Goal: Task Accomplishment & Management: Manage account settings

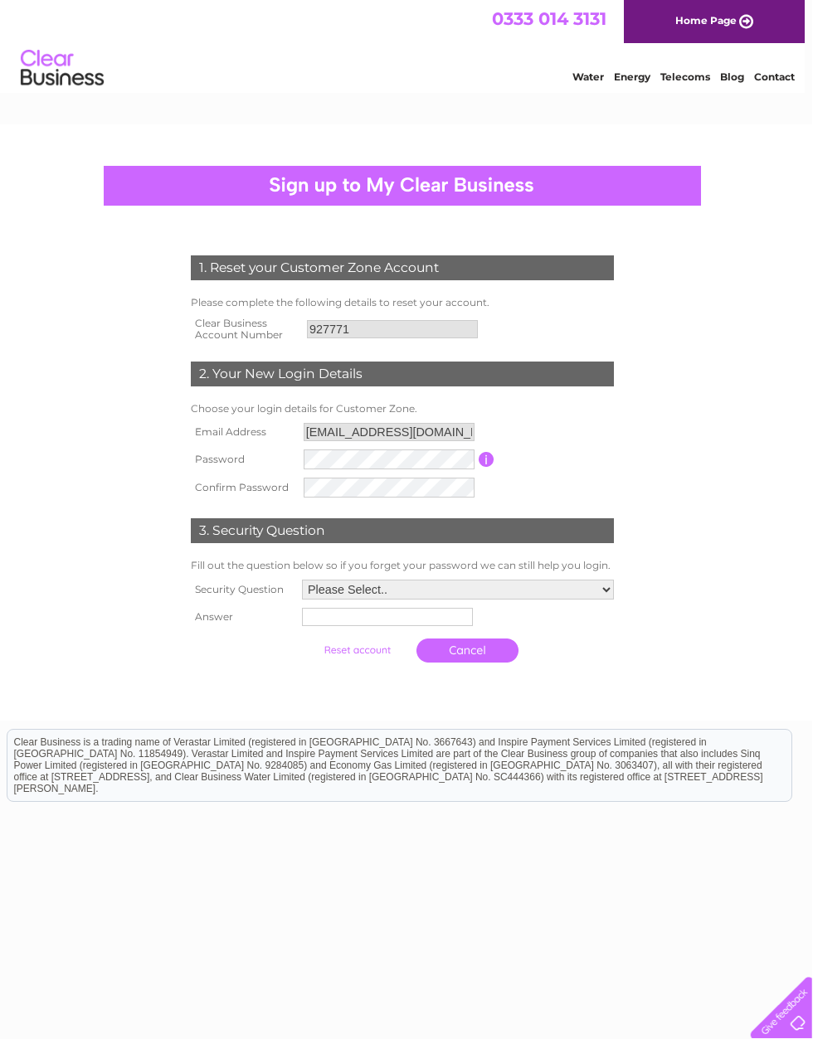
scroll to position [0, 7]
click at [811, 486] on div "1. Reset your Customer Zone Account Please complete the following details to re…" at bounding box center [403, 422] width 821 height 596
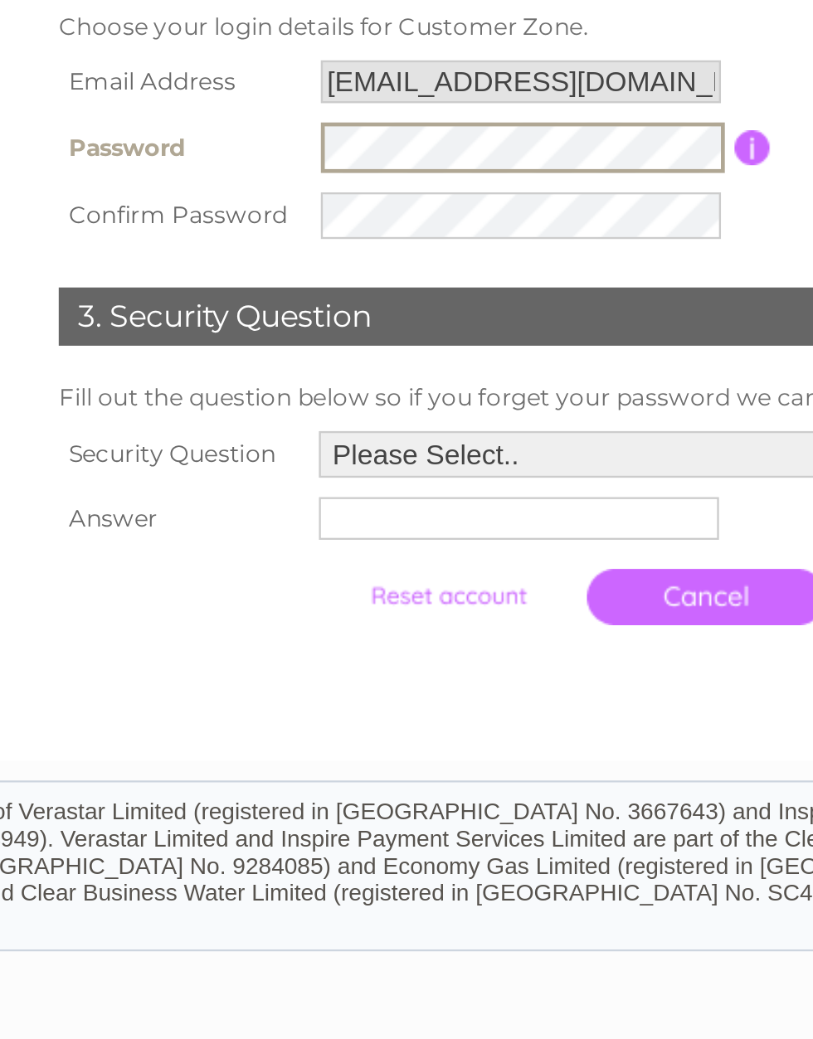
click at [303, 582] on select "Please Select.. In what town or city was your first job? In what town or city d…" at bounding box center [459, 592] width 312 height 20
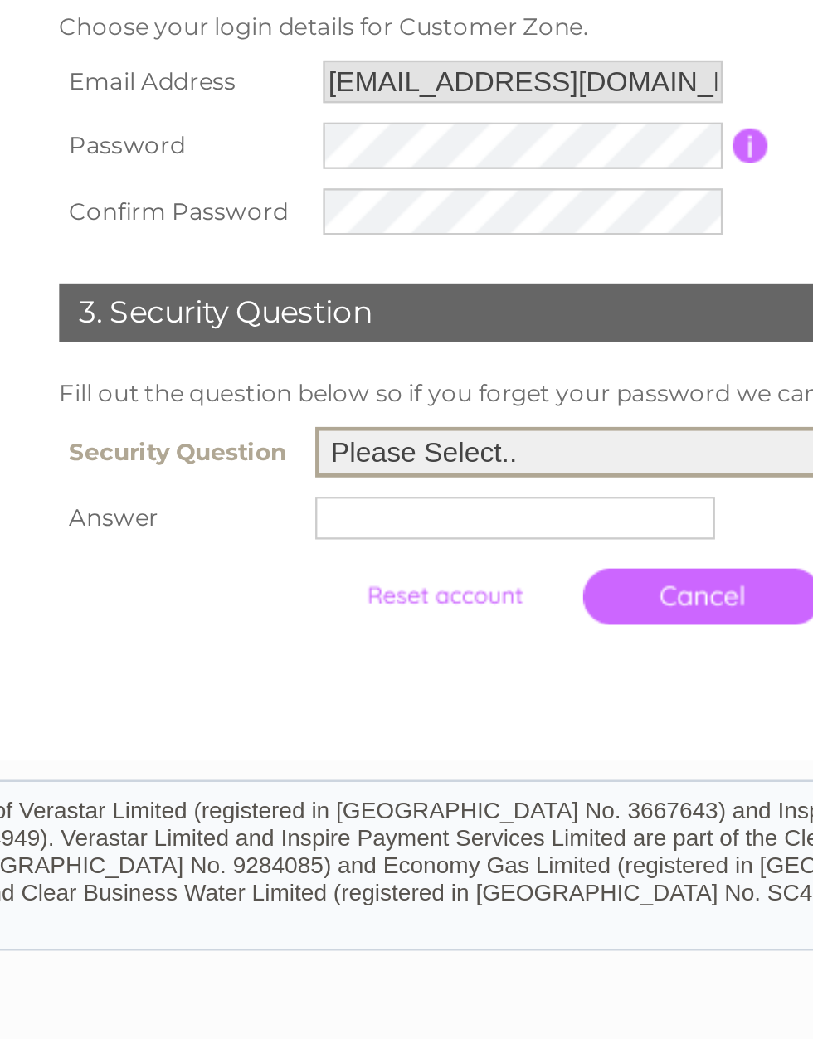
select select "5"
click at [301, 610] on input "text" at bounding box center [386, 619] width 171 height 18
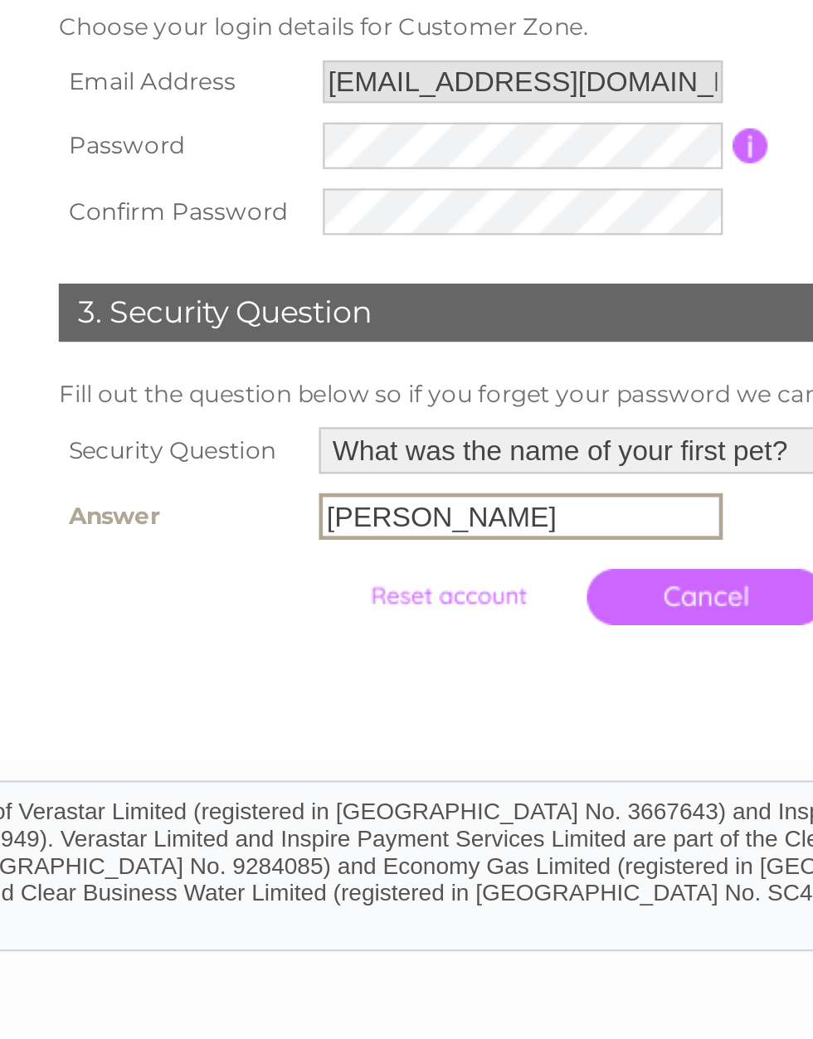
type input "[PERSON_NAME]"
click at [417, 640] on link "Cancel" at bounding box center [468, 652] width 102 height 24
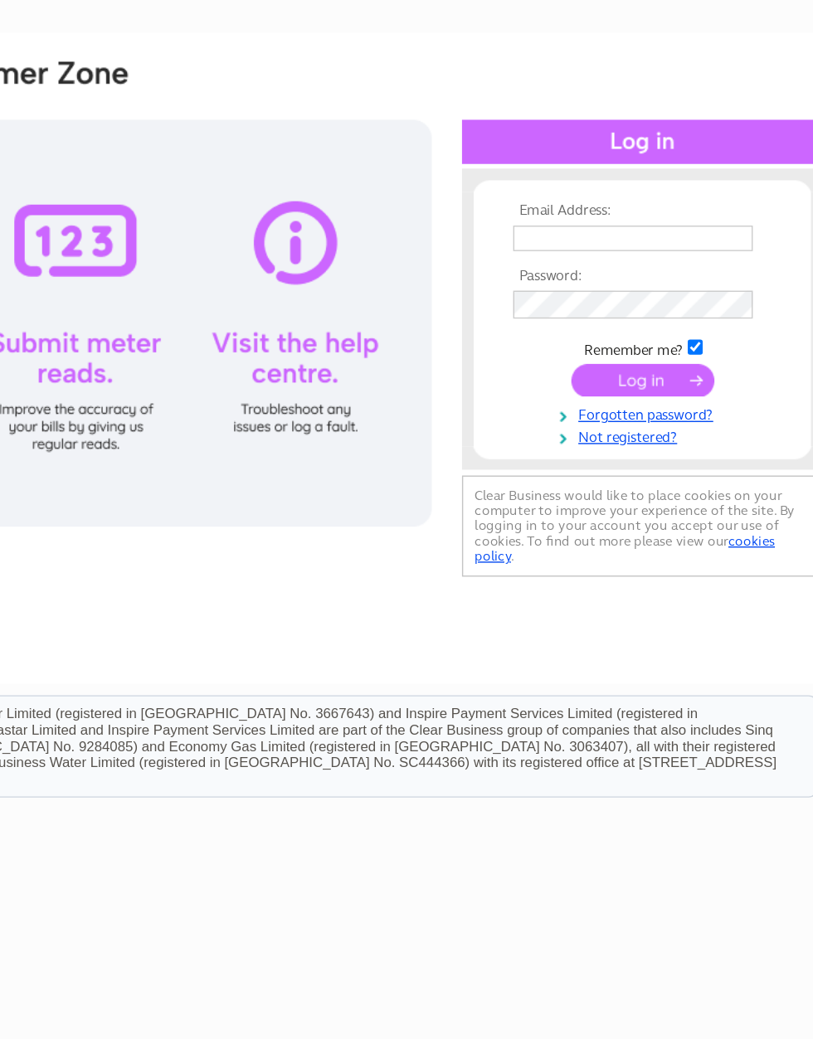
click at [583, 262] on input "text" at bounding box center [668, 271] width 171 height 18
type input "[EMAIL_ADDRESS][DOMAIN_NAME]"
click at [625, 361] on input "submit" at bounding box center [676, 372] width 102 height 23
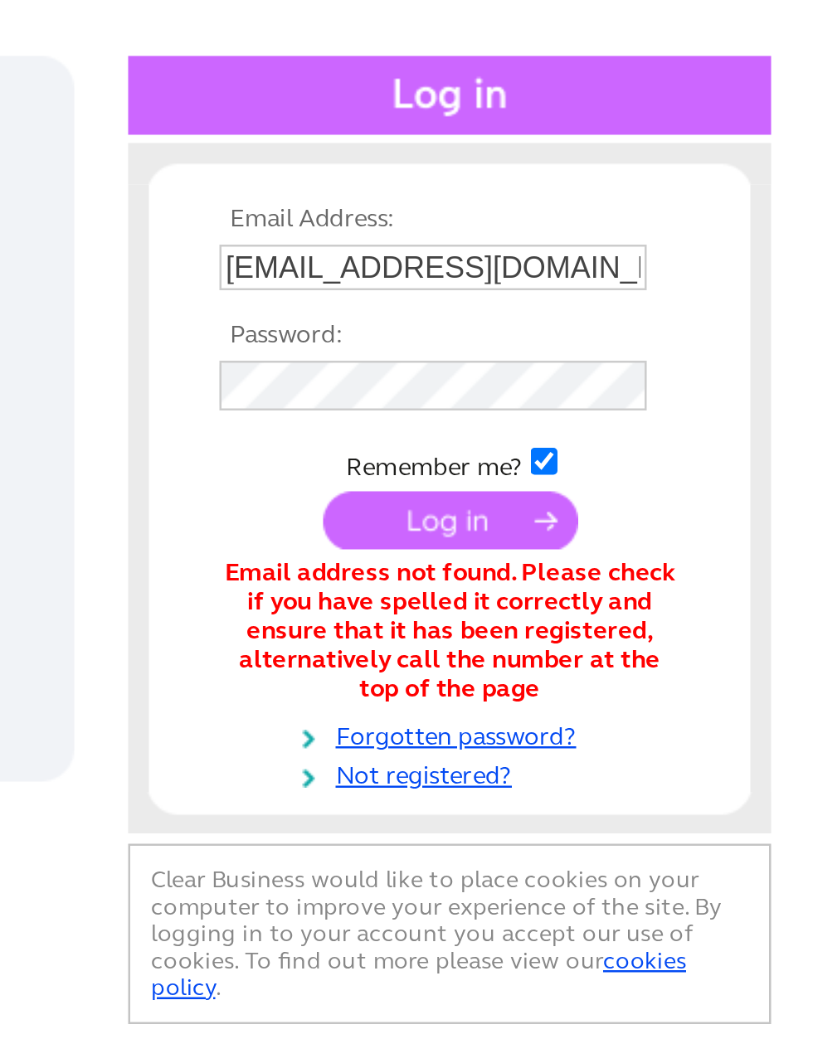
scroll to position [0, 8]
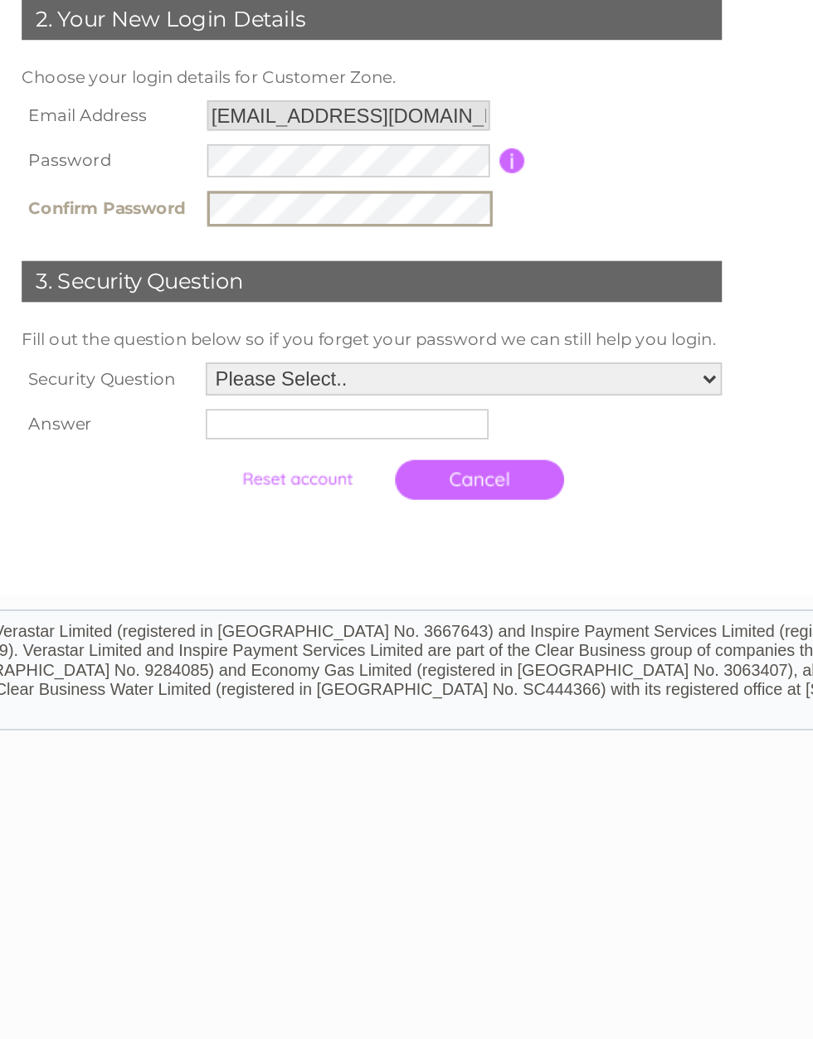
click at [310, 582] on select "Please Select.. In what town or city was your first job? In what town or city d…" at bounding box center [466, 592] width 312 height 20
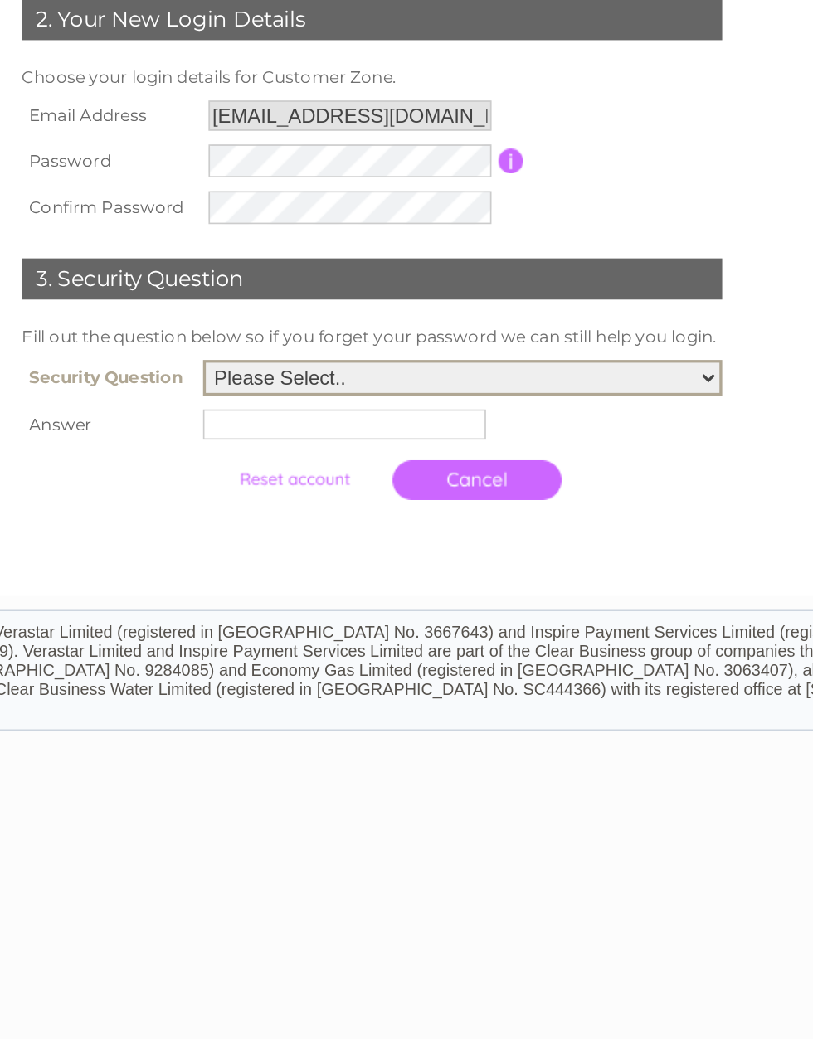
select select "5"
click at [309, 610] on input "text" at bounding box center [394, 619] width 171 height 18
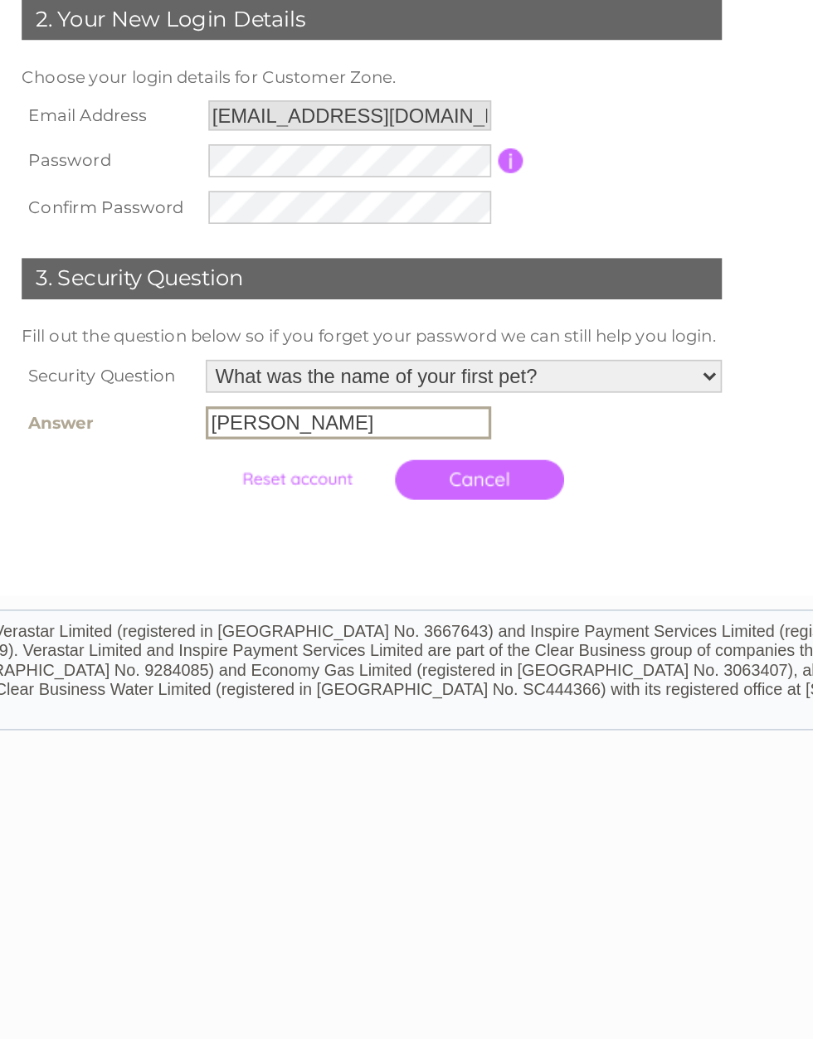
type input "Charlie"
click at [425, 640] on link "Cancel" at bounding box center [476, 652] width 102 height 24
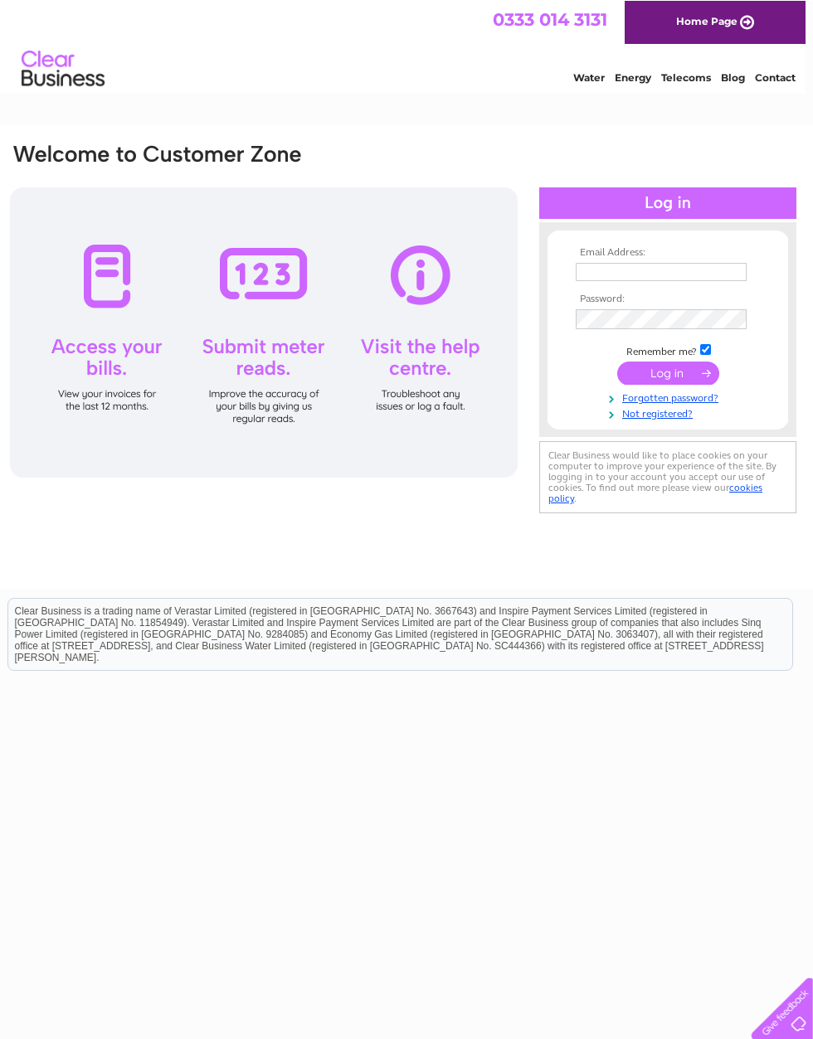
scroll to position [0, 7]
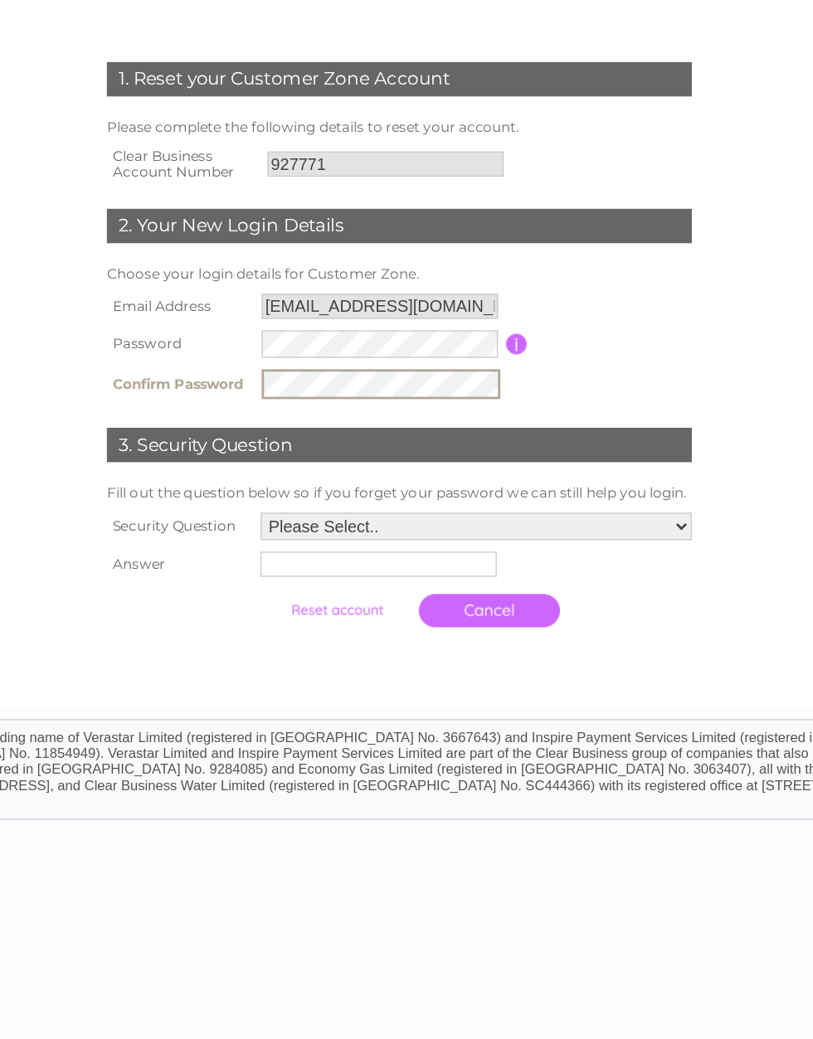
click at [478, 582] on select "Please Select.. In what town or city was your first job? In what town or city d…" at bounding box center [466, 592] width 312 height 20
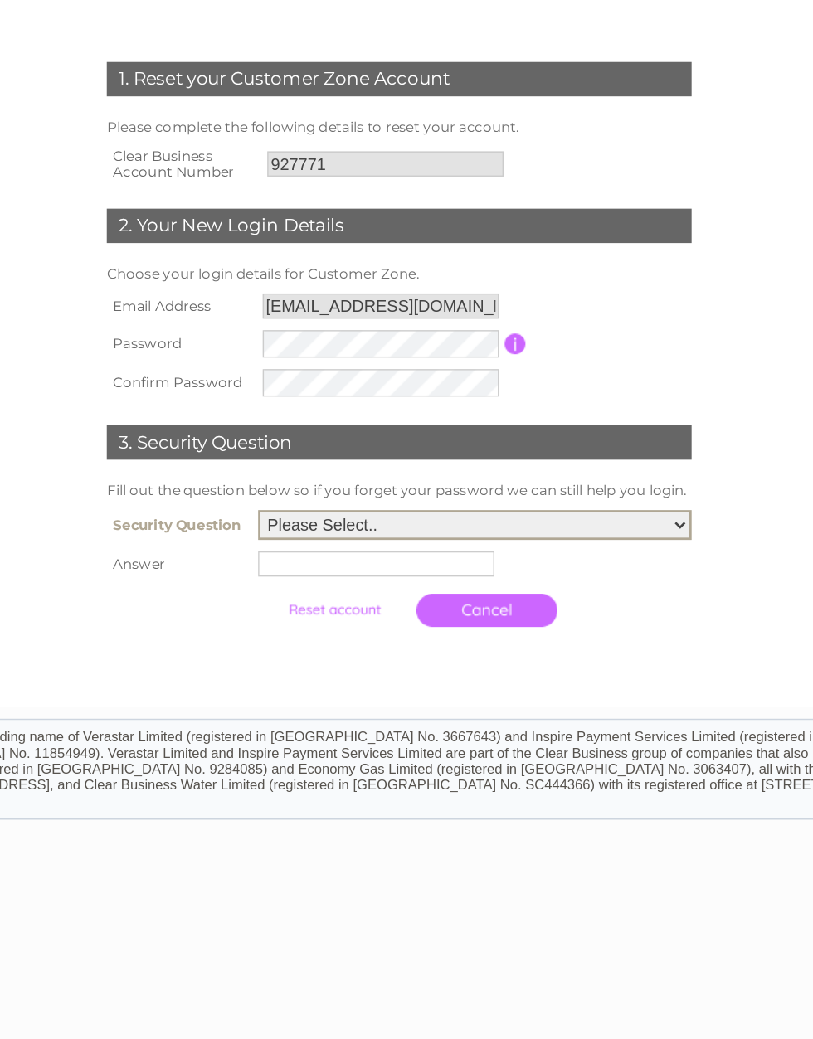
select select "5"
click at [309, 610] on input "text" at bounding box center [394, 619] width 171 height 18
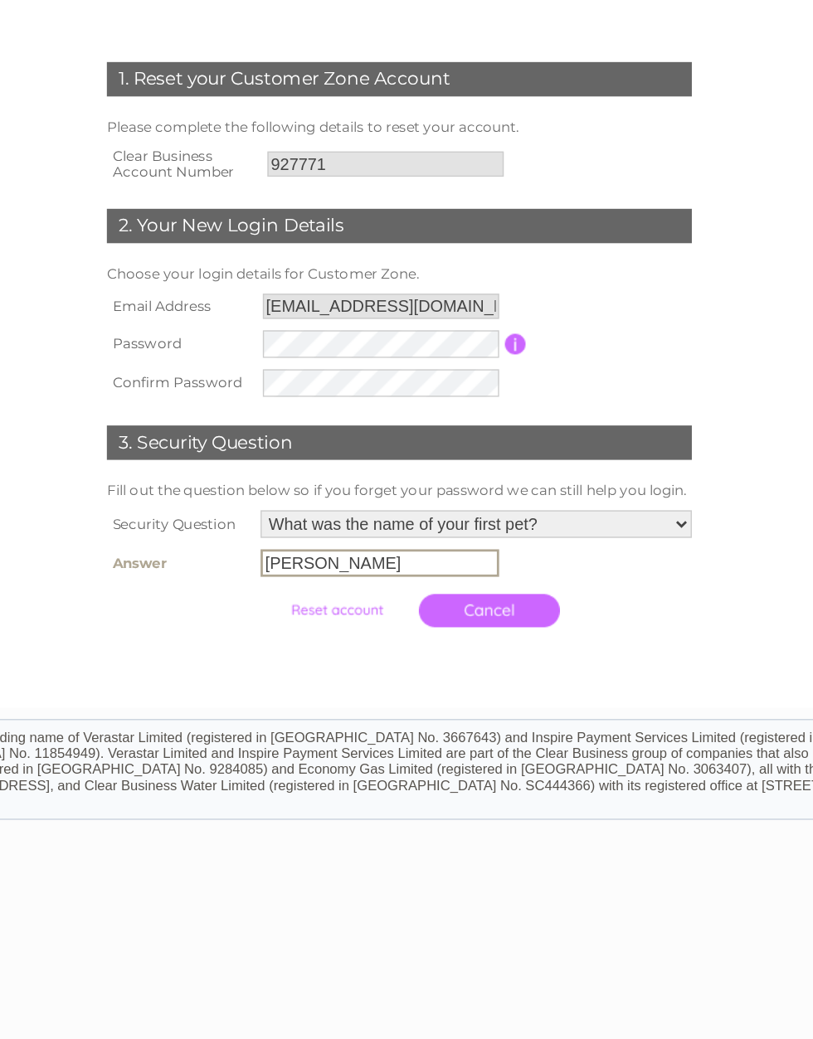
type input "Charlie"
click at [314, 640] on input "submit" at bounding box center [365, 651] width 102 height 23
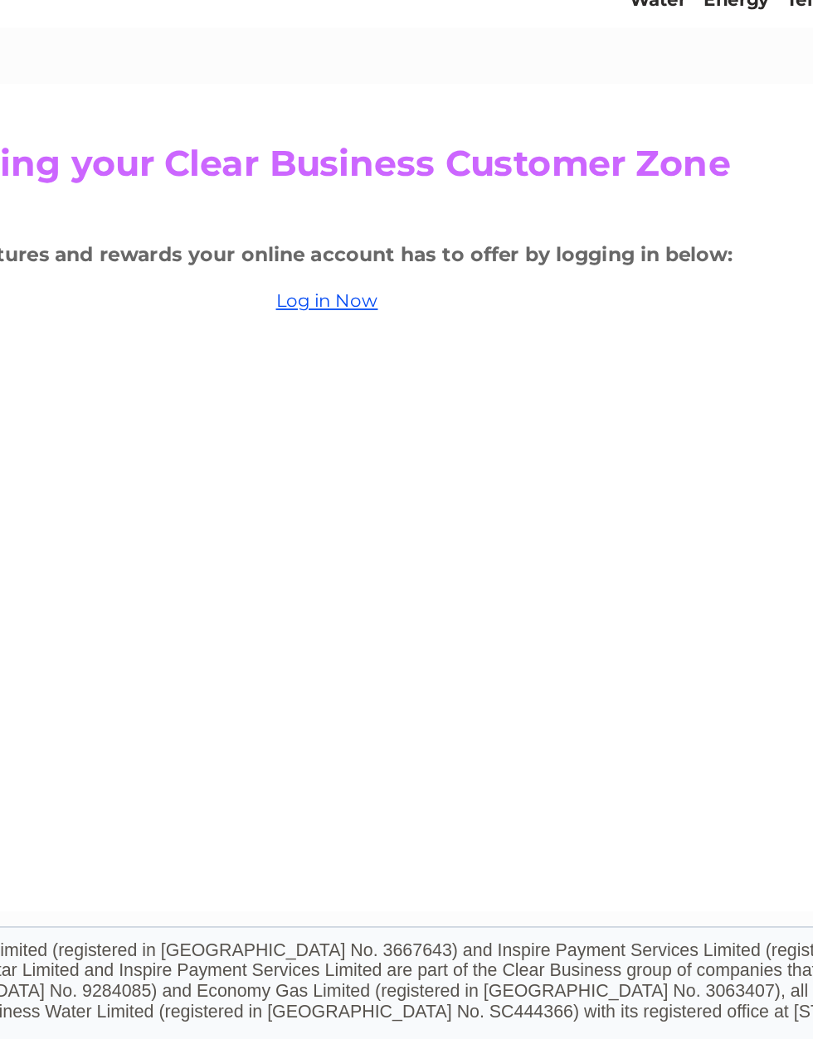
click at [382, 240] on link "Log in Now" at bounding box center [410, 246] width 57 height 12
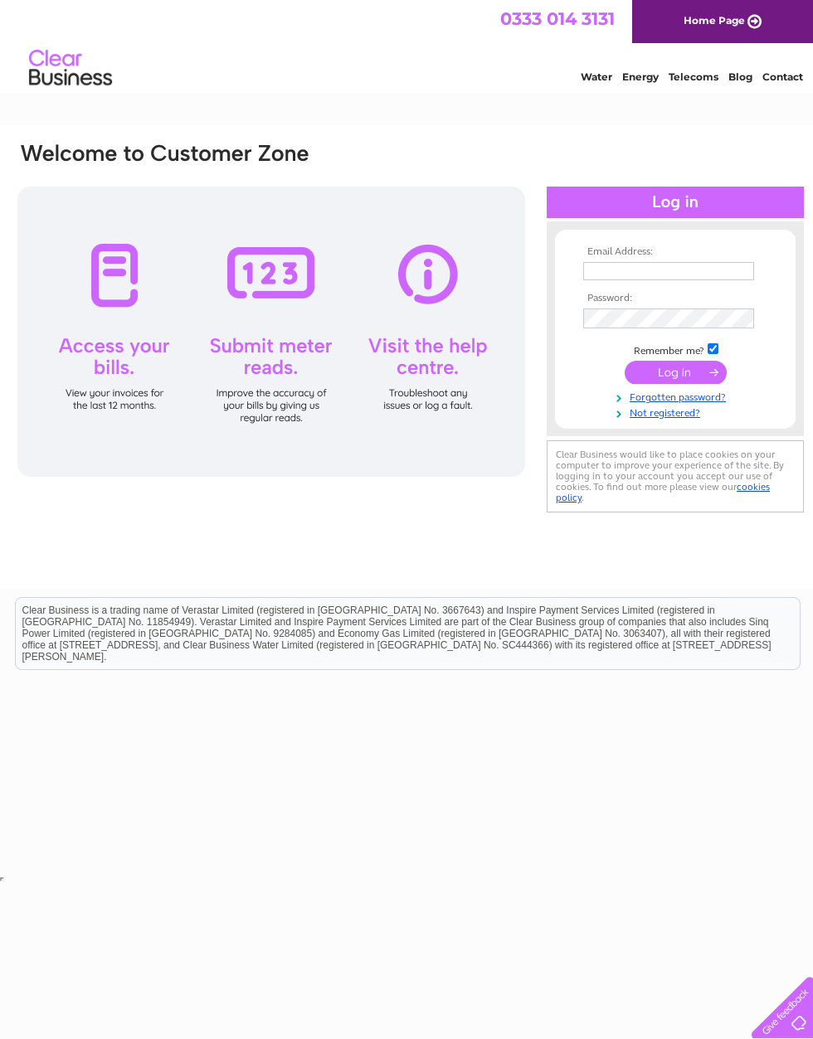
scroll to position [0, 8]
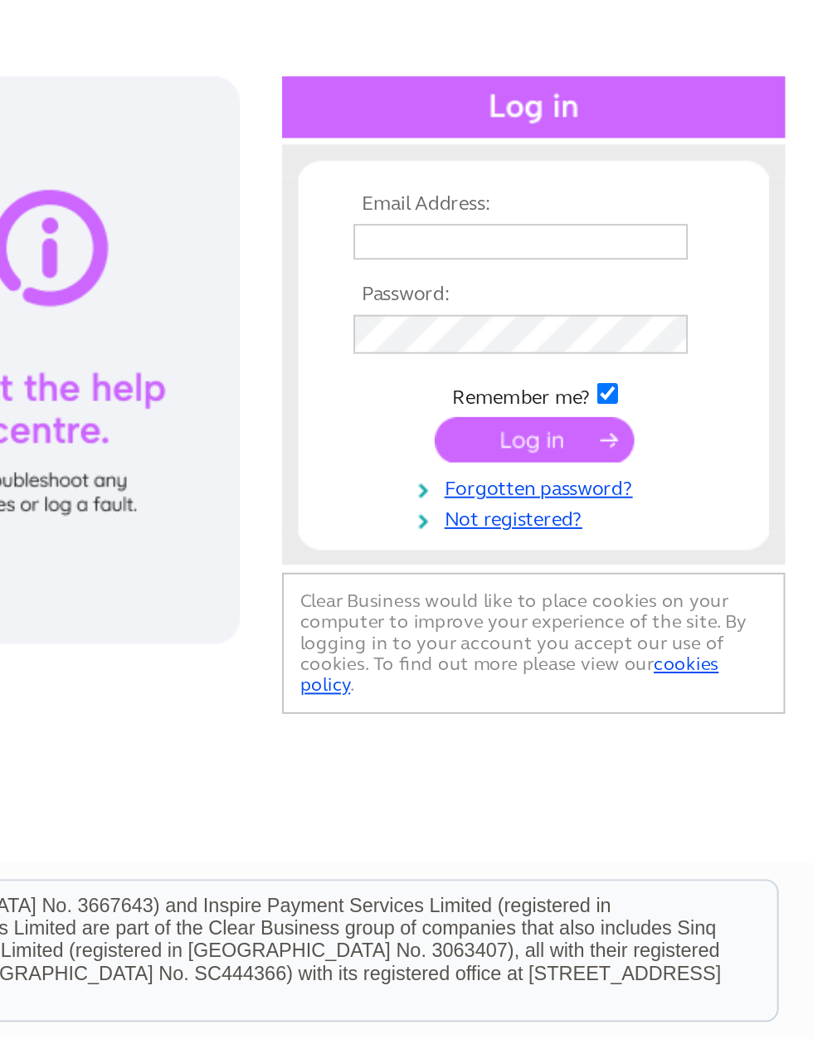
click at [575, 262] on input "text" at bounding box center [660, 271] width 171 height 18
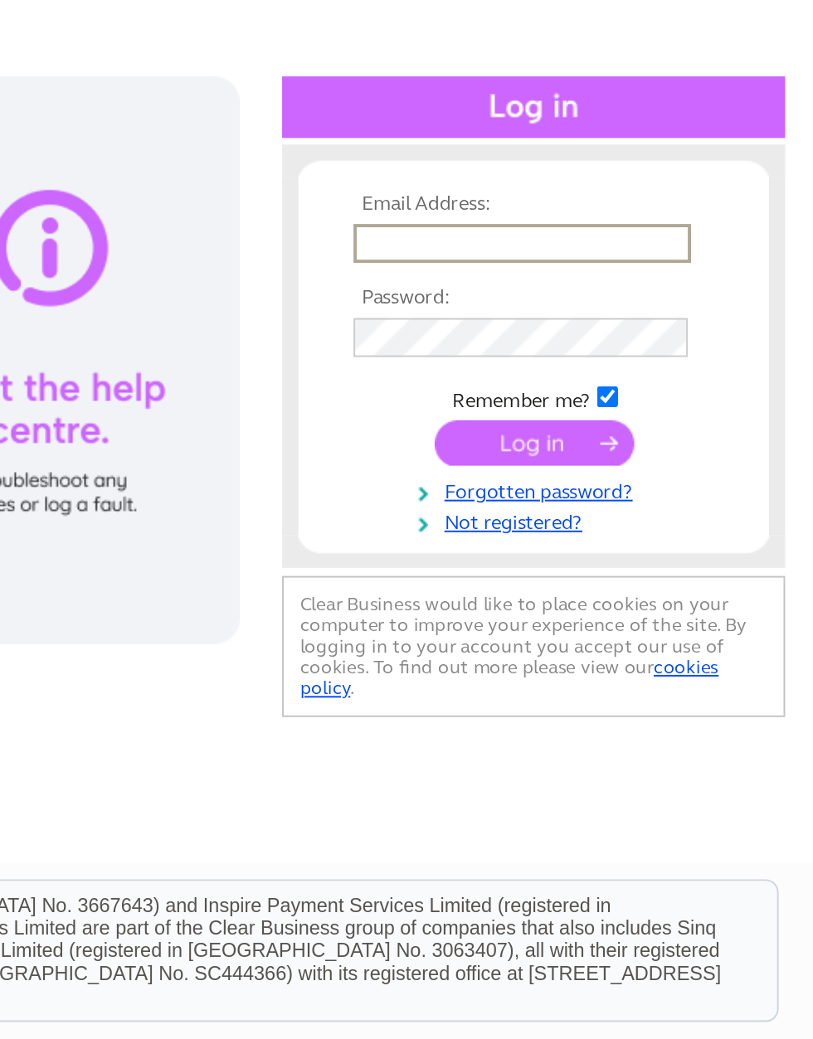
type input "earnequestrian@gmail.com"
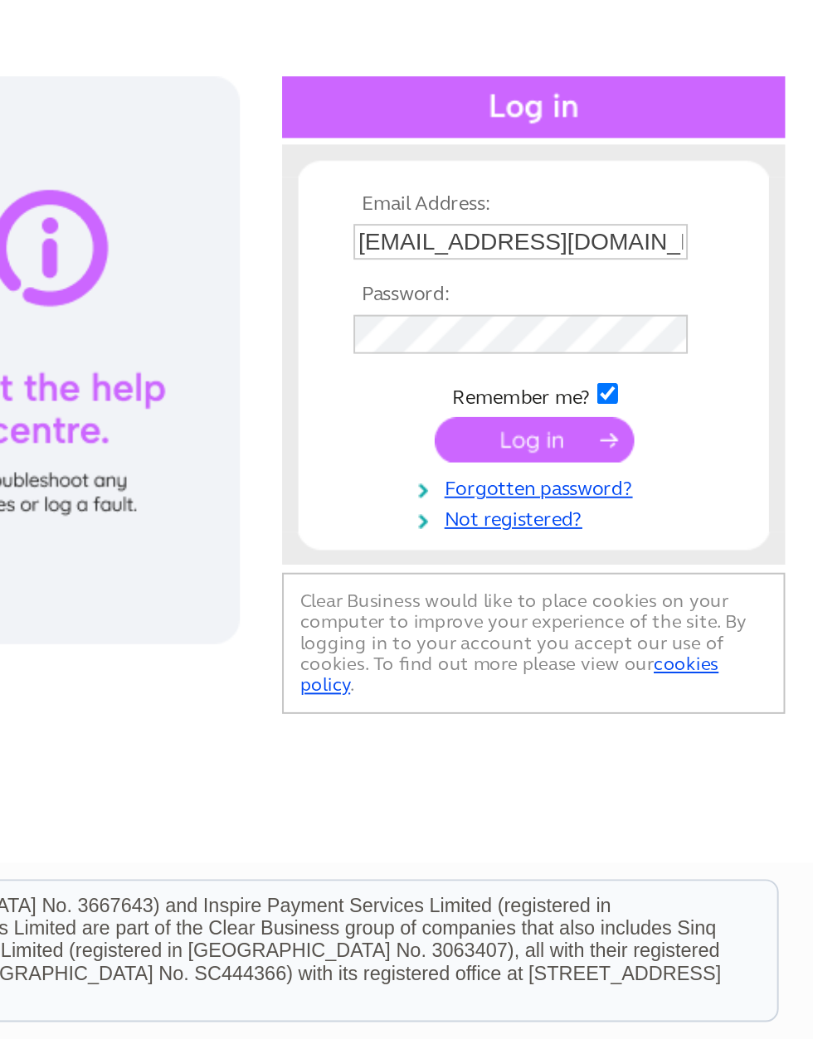
click at [616, 361] on input "submit" at bounding box center [667, 372] width 102 height 23
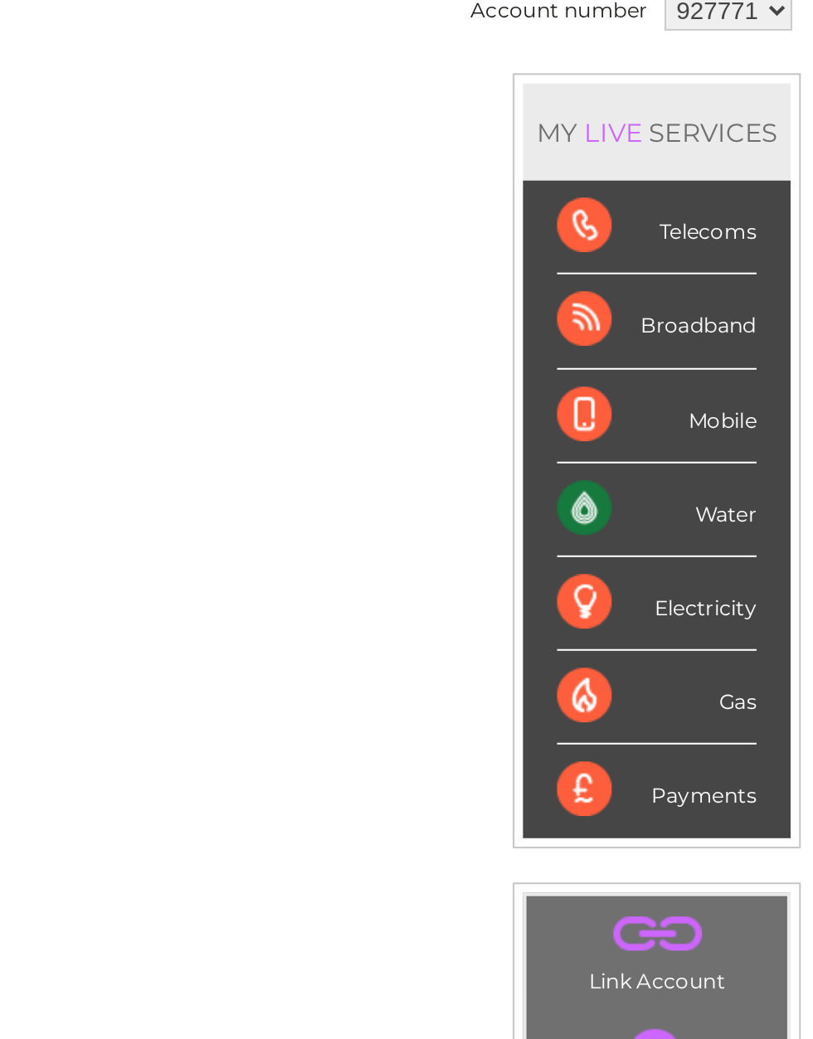
scroll to position [9, 8]
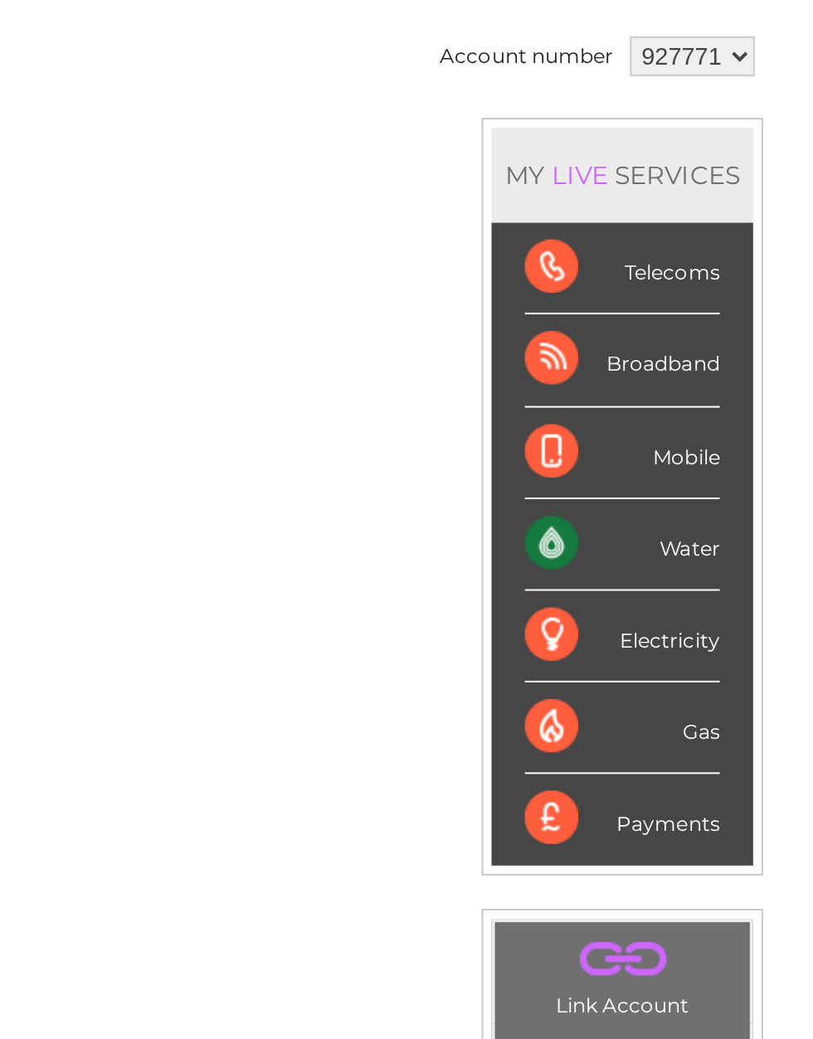
click at [669, 536] on div "Payments" at bounding box center [717, 558] width 97 height 45
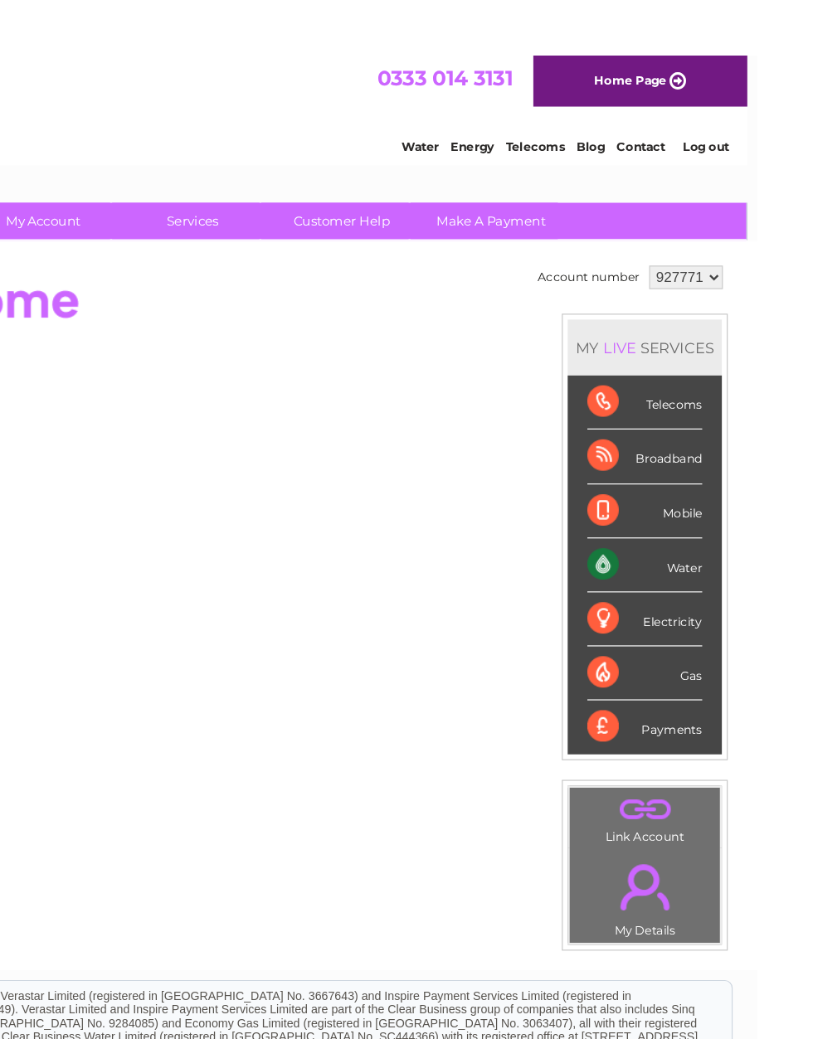
scroll to position [0, 0]
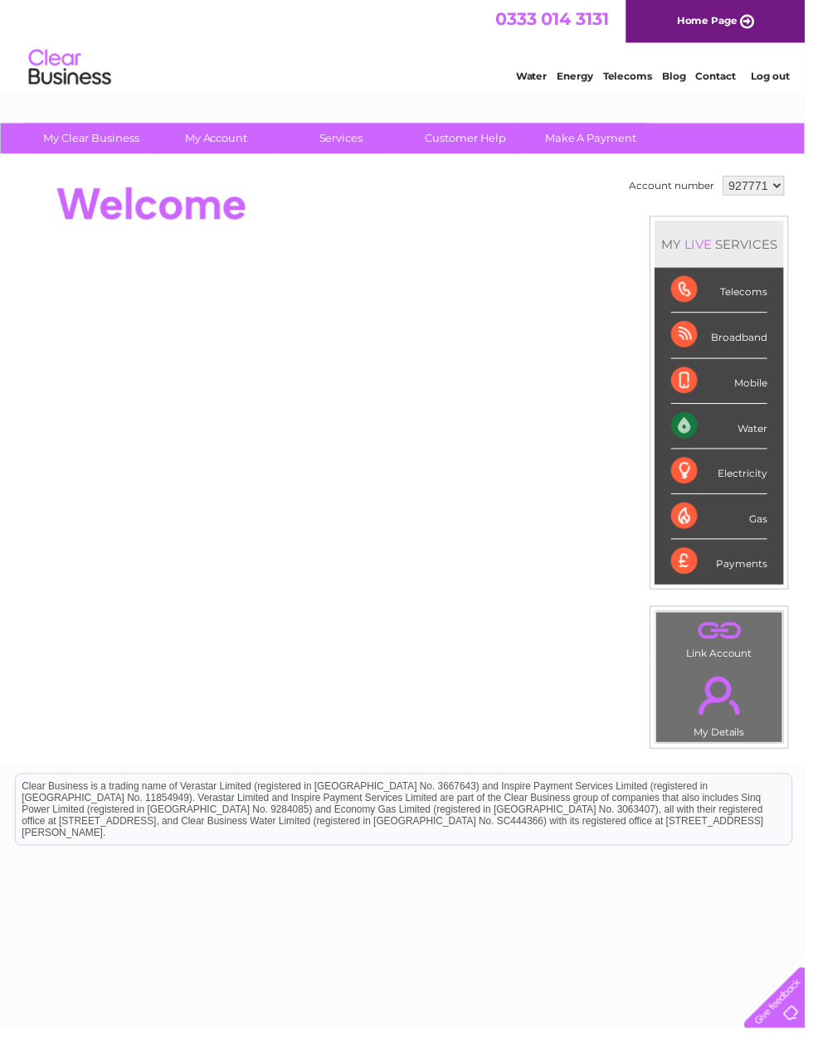
click at [719, 567] on div "Payments" at bounding box center [726, 567] width 97 height 45
click at [705, 591] on div "MY LIVE SERVICES Telecoms Broadband Mobile Water Electricity Gas Payments" at bounding box center [726, 406] width 140 height 377
click at [762, 568] on div "Payments" at bounding box center [726, 567] width 97 height 45
click at [701, 567] on div "Payments" at bounding box center [726, 567] width 97 height 45
click at [708, 570] on div "Payments" at bounding box center [726, 567] width 97 height 45
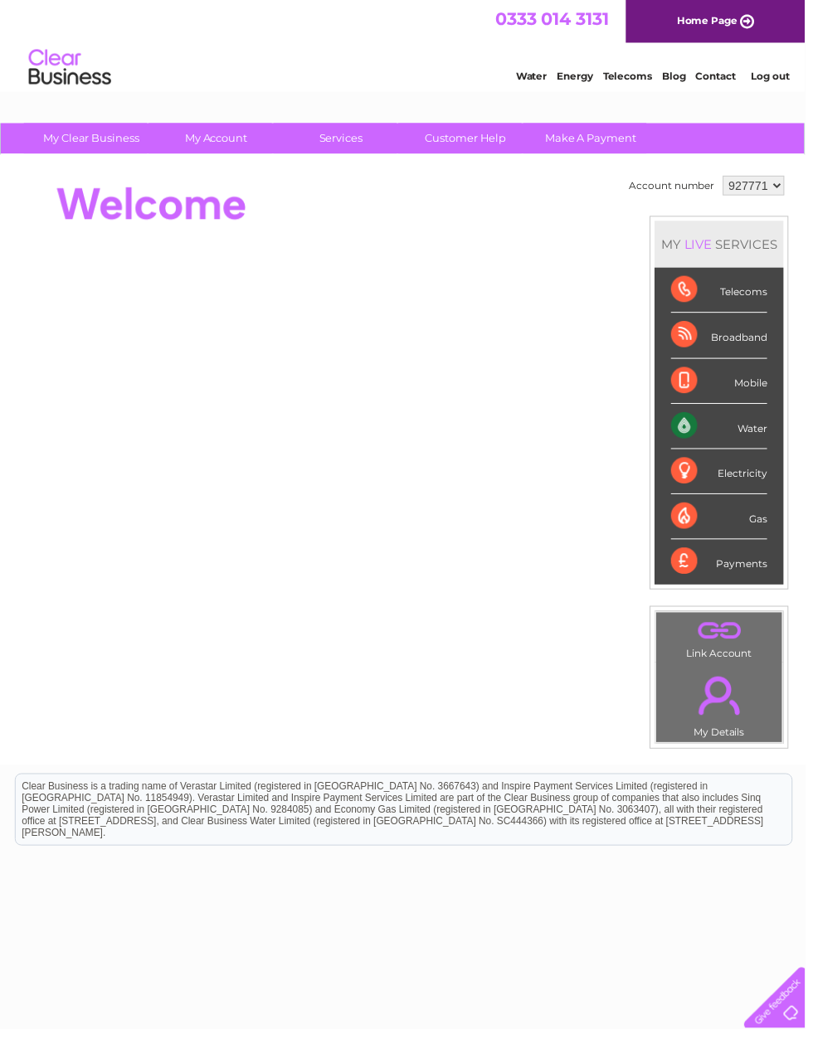
click at [731, 571] on div "Payments" at bounding box center [726, 567] width 97 height 45
click at [751, 575] on div "Payments" at bounding box center [726, 567] width 97 height 45
click at [762, 575] on div "Payments" at bounding box center [726, 567] width 97 height 45
click at [705, 564] on div "Payments" at bounding box center [726, 567] width 97 height 45
click at [733, 548] on div "Payments" at bounding box center [726, 567] width 97 height 45
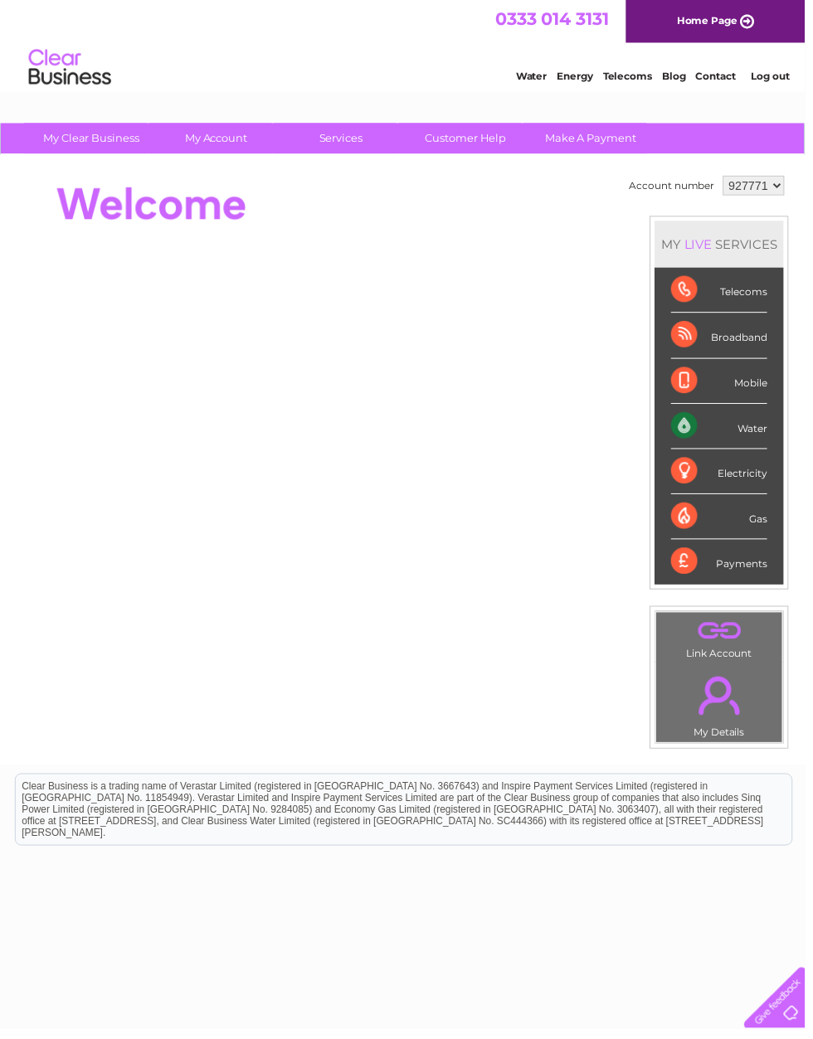
click at [768, 302] on div "Telecoms" at bounding box center [726, 293] width 97 height 46
click at [706, 346] on div "Broadband" at bounding box center [726, 339] width 97 height 46
click at [739, 441] on div "Water" at bounding box center [726, 431] width 97 height 46
click at [765, 481] on div "Electricity" at bounding box center [726, 477] width 97 height 46
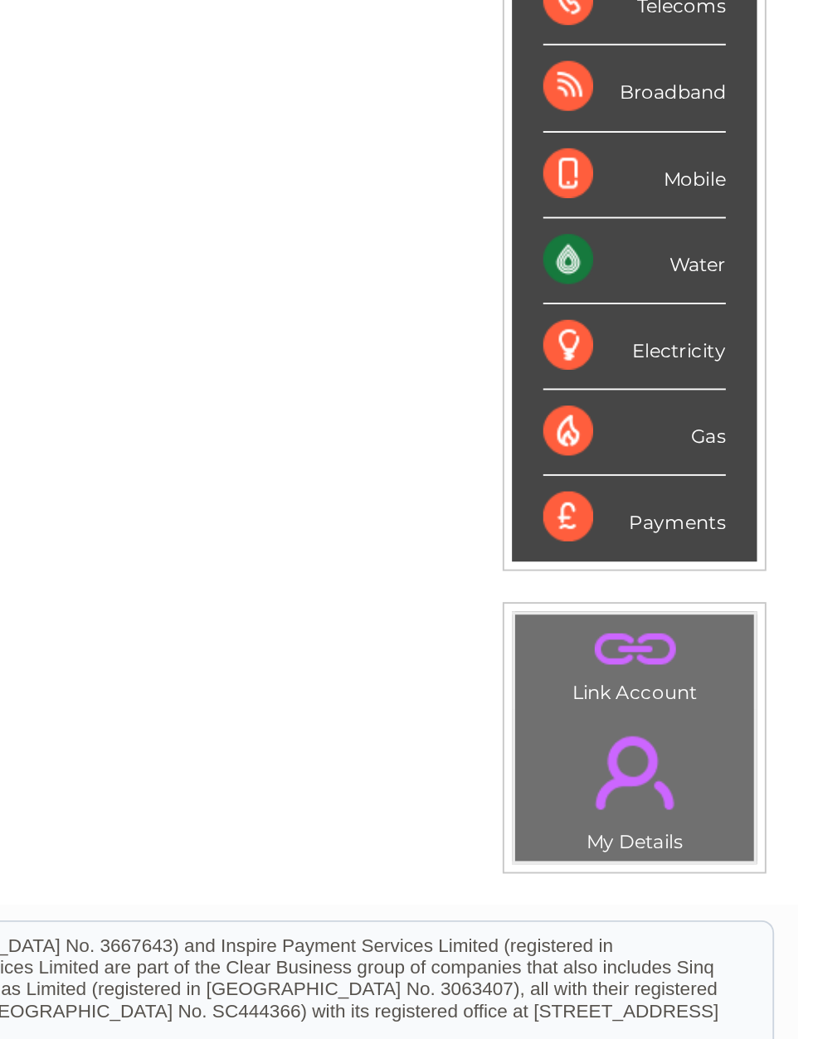
scroll to position [0, 8]
click at [669, 545] on div "Payments" at bounding box center [717, 567] width 97 height 45
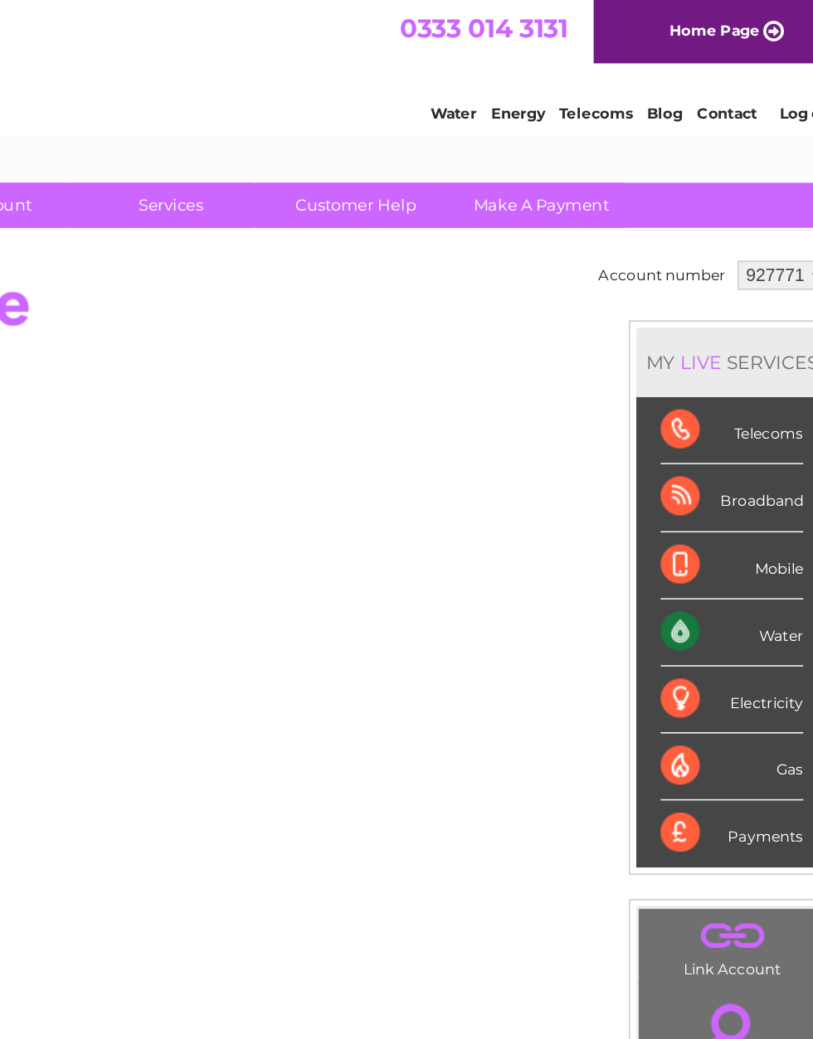
click at [203, 83] on link "Water" at bounding box center [202, 77] width 32 height 12
click at [194, 83] on link "Water" at bounding box center [202, 77] width 32 height 12
